Goal: Information Seeking & Learning: Learn about a topic

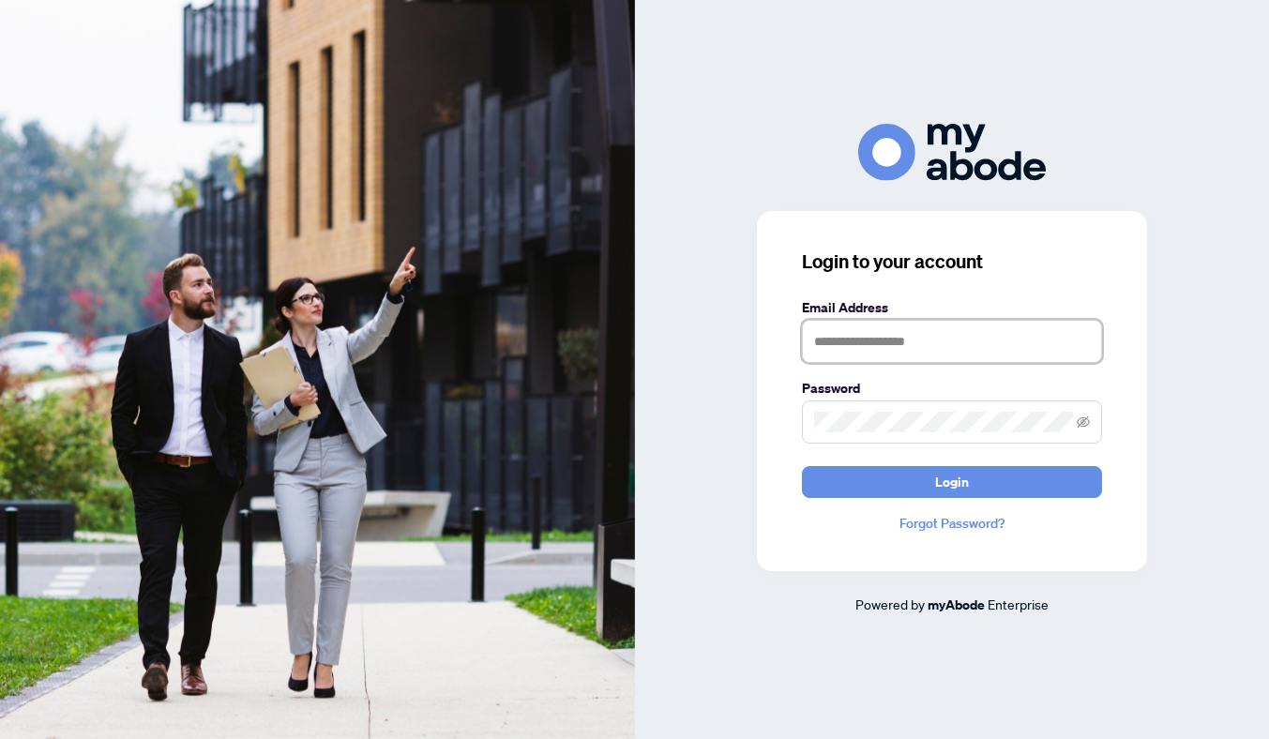
click at [933, 339] on input "text" at bounding box center [952, 341] width 300 height 43
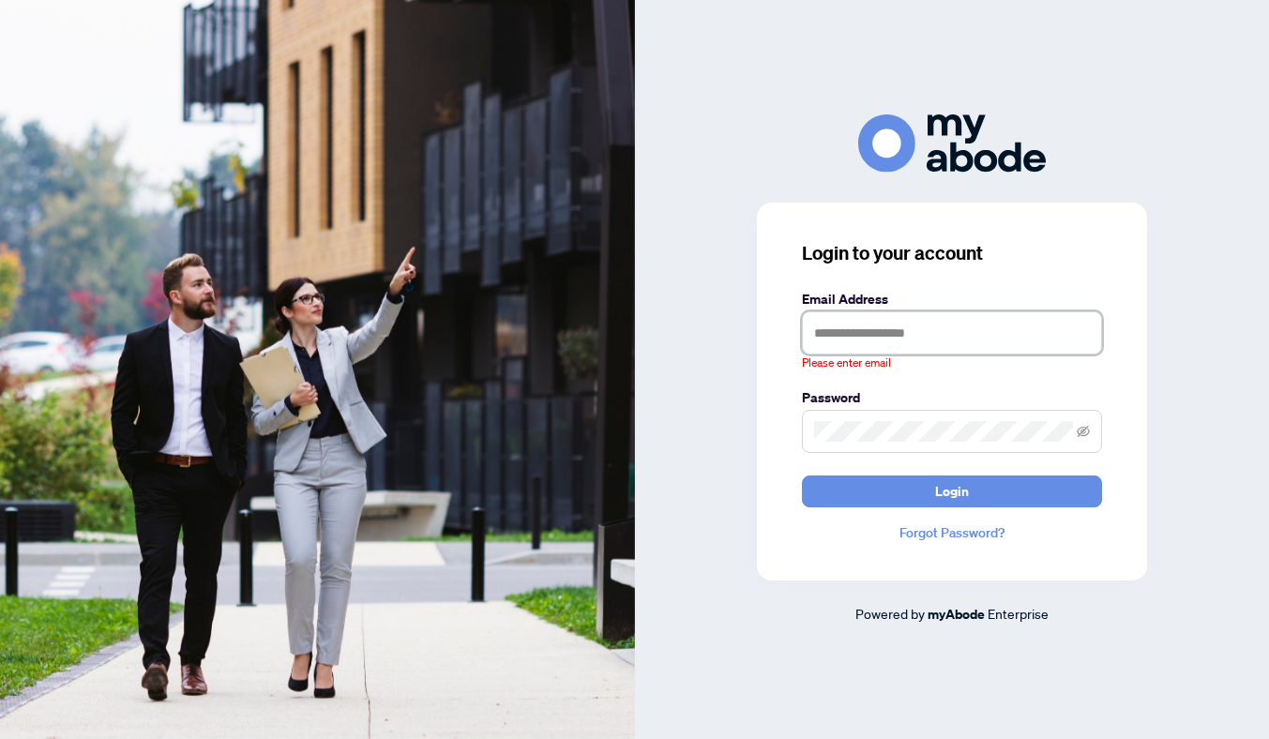
type input "**********"
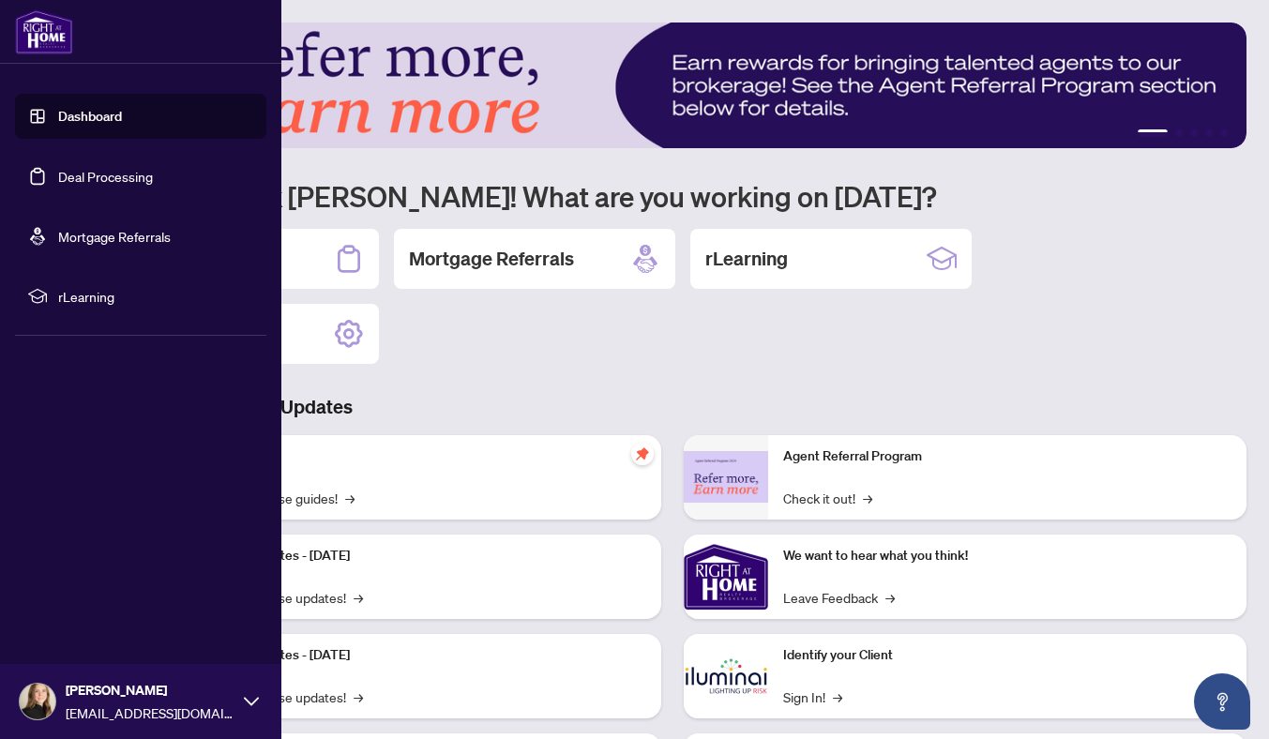
click at [81, 290] on span "rLearning" at bounding box center [155, 296] width 195 height 21
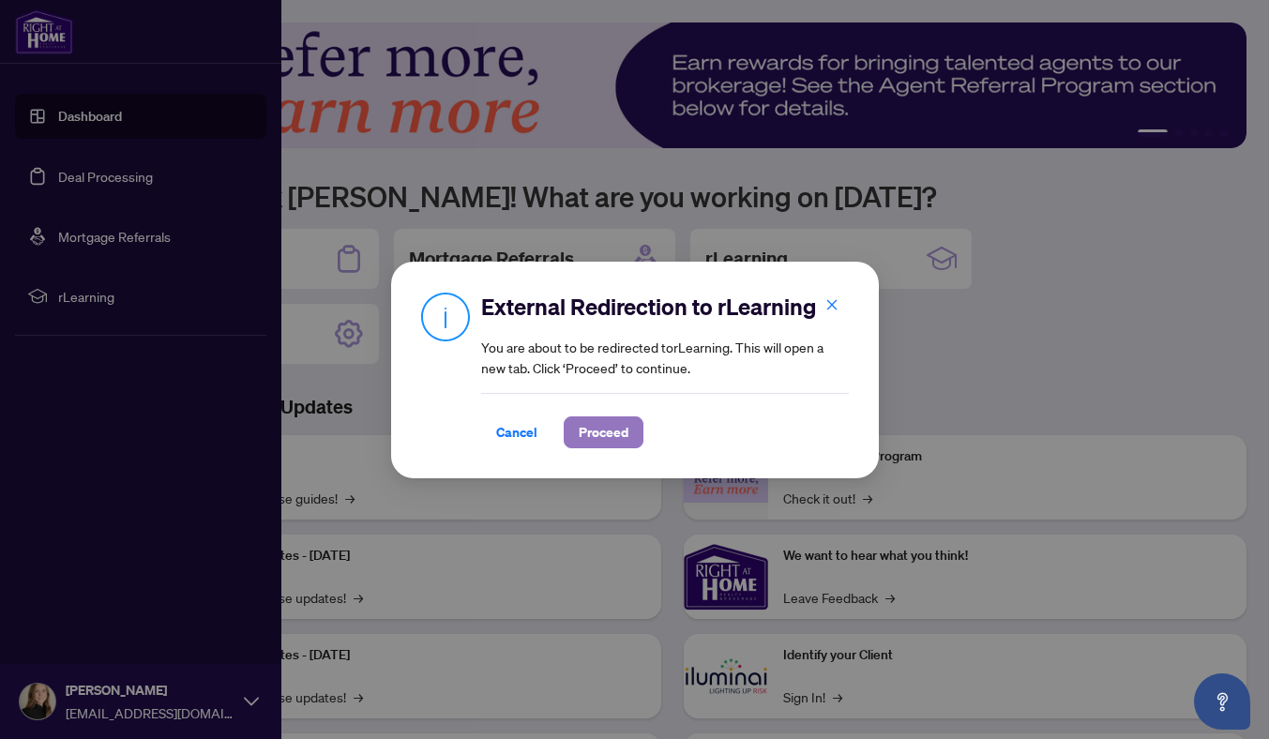
click at [618, 435] on span "Proceed" at bounding box center [604, 433] width 50 height 30
